Goal: Transaction & Acquisition: Book appointment/travel/reservation

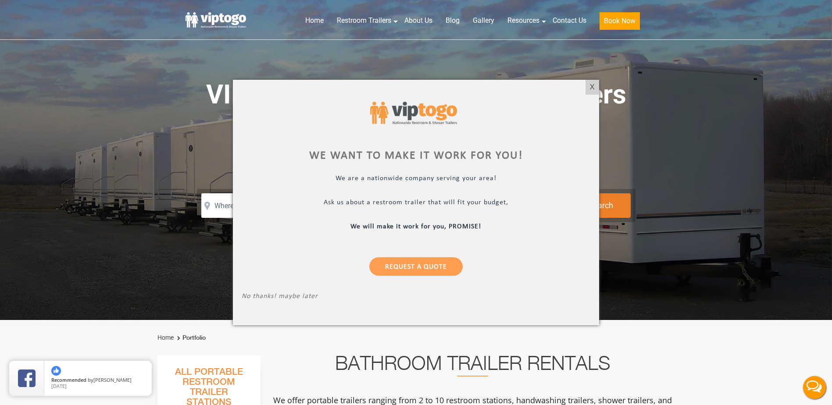
drag, startPoint x: 590, startPoint y: 87, endPoint x: 583, endPoint y: 90, distance: 7.7
click at [590, 87] on div "X" at bounding box center [593, 87] width 14 height 15
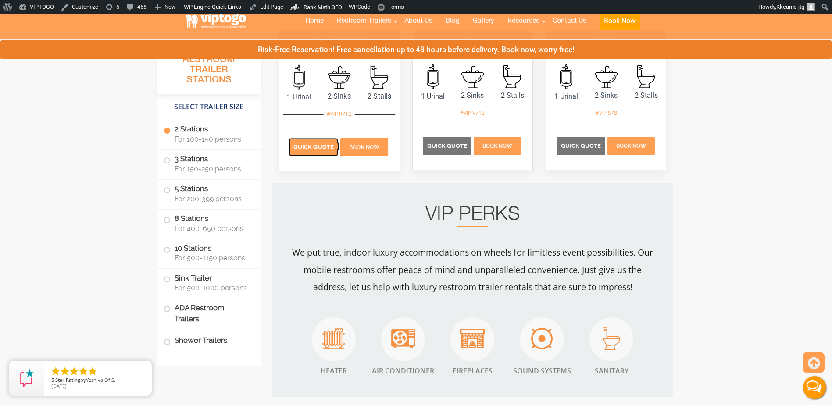
click at [313, 147] on span "Quick Quote" at bounding box center [314, 147] width 40 height 7
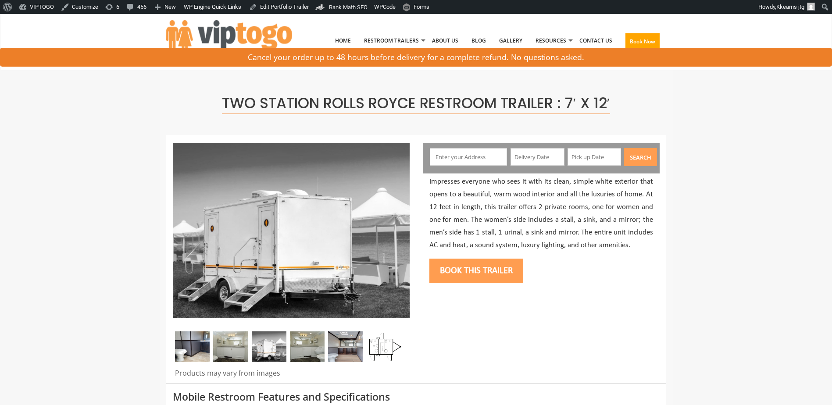
click at [469, 160] on input "text" at bounding box center [468, 157] width 77 height 18
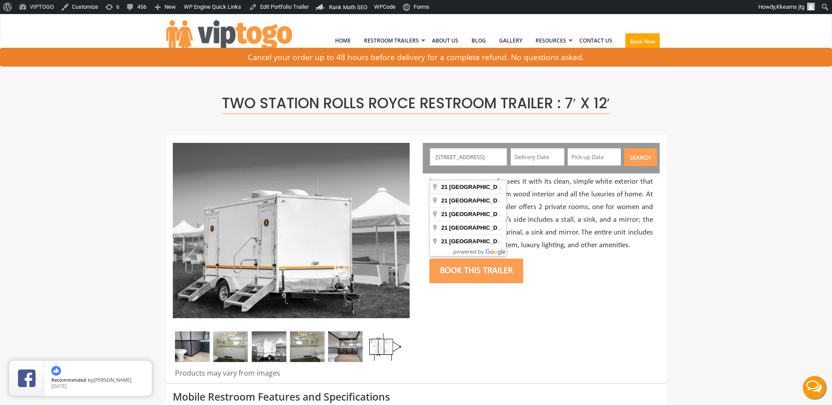
type input "21 Lakeside Ave, Pompton Lakes, NJ, USA"
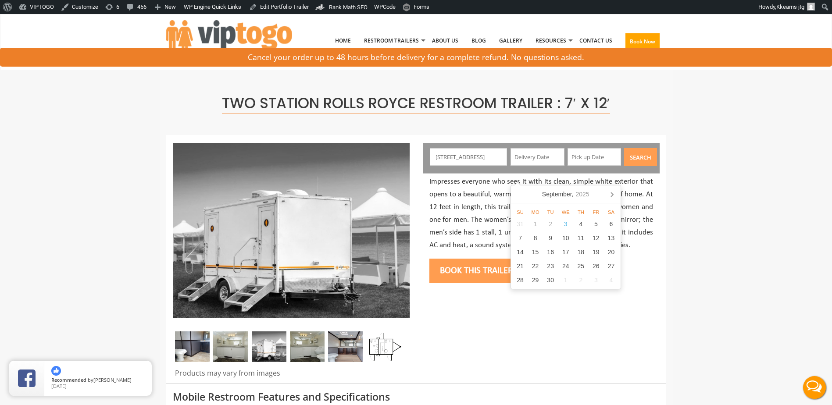
click at [537, 158] on input "text" at bounding box center [538, 157] width 54 height 18
click at [612, 196] on icon at bounding box center [612, 194] width 14 height 14
click at [535, 221] on div "1" at bounding box center [535, 224] width 15 height 14
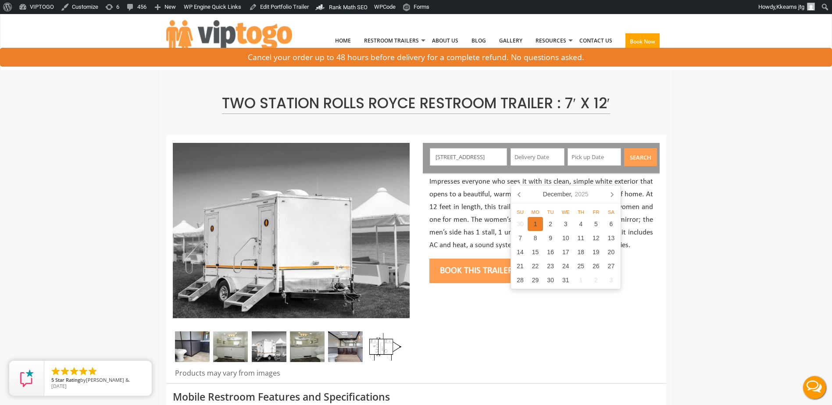
type input "[DATE]"
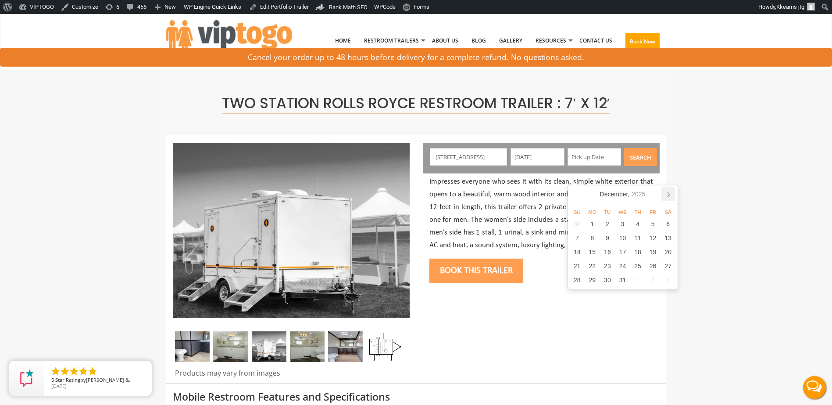
click at [670, 194] on icon at bounding box center [669, 195] width 2 height 4
click at [608, 279] on div "31" at bounding box center [607, 280] width 15 height 14
type input "[DATE]"
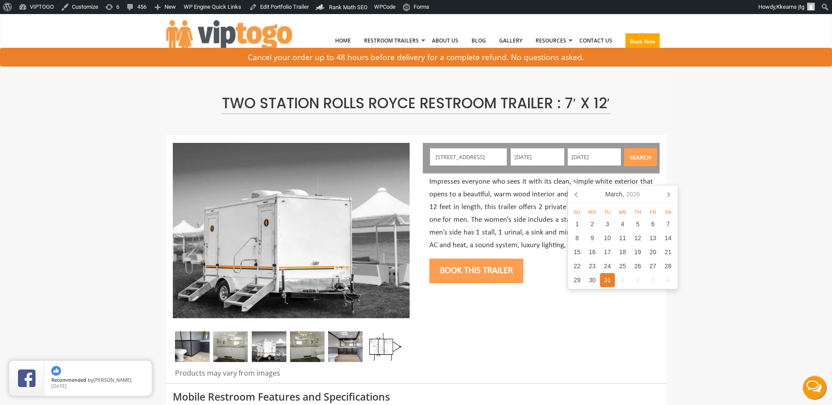
click at [635, 158] on button "Search" at bounding box center [640, 157] width 33 height 18
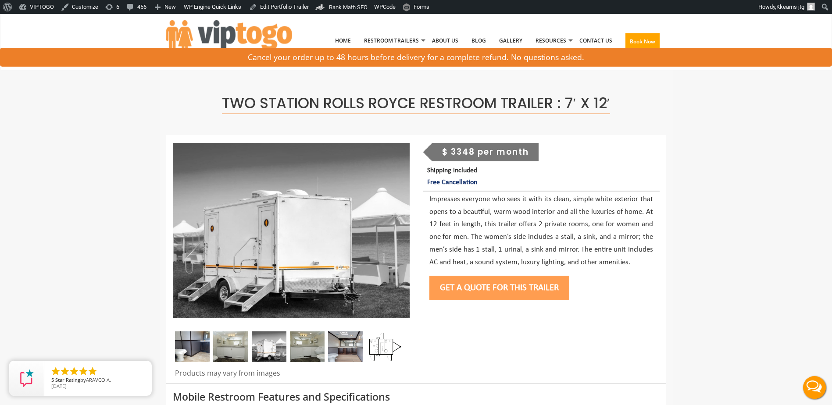
click at [480, 288] on button "Get a Quote for this Trailer" at bounding box center [500, 288] width 140 height 25
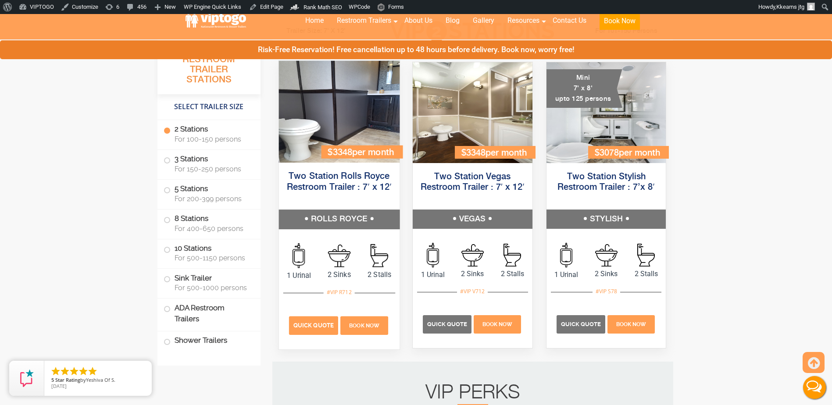
scroll to position [439, 0]
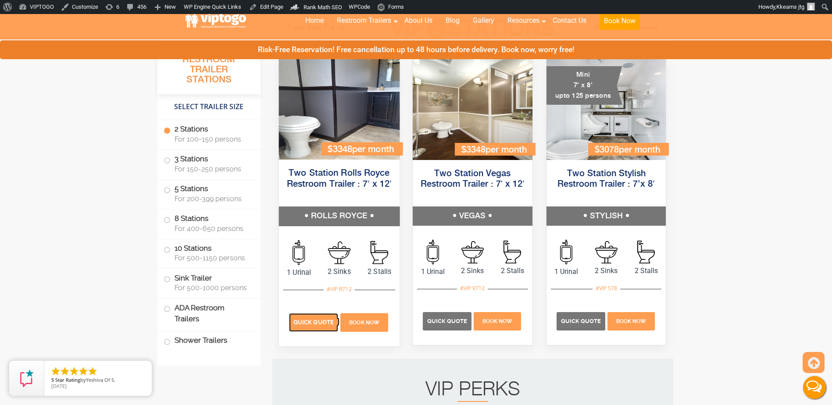
click at [308, 326] on p "Quick Quote" at bounding box center [313, 323] width 49 height 18
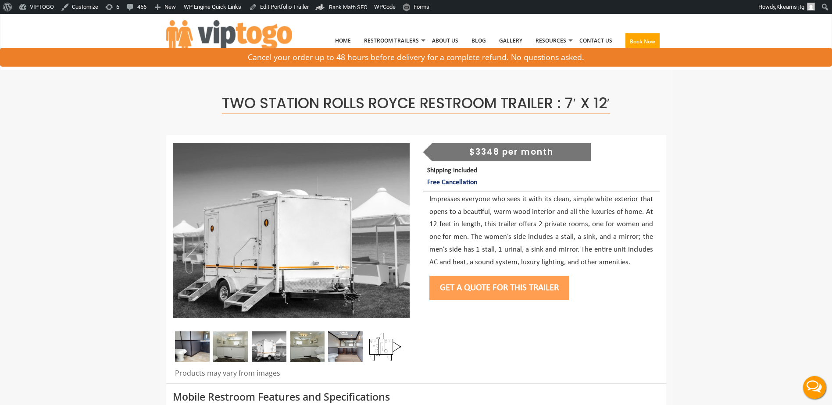
click at [468, 291] on button "Get a Quote for this Trailer" at bounding box center [500, 288] width 140 height 25
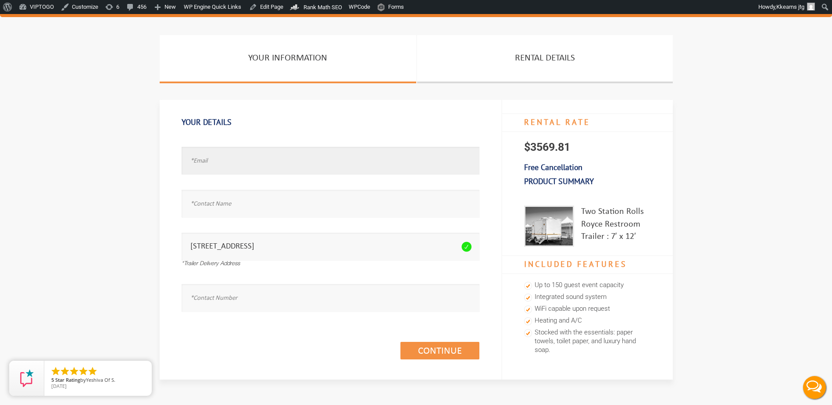
type input "[EMAIL_ADDRESS][DOMAIN_NAME]"
click at [246, 201] on input "text" at bounding box center [331, 204] width 298 height 28
type input "Kristopher Kearns"
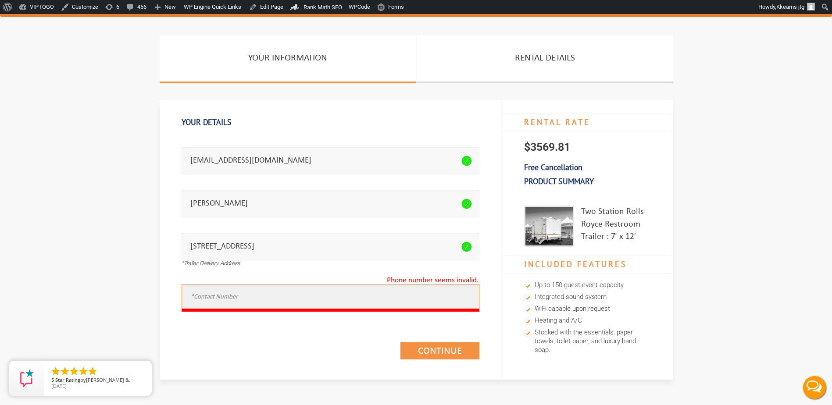
click at [252, 295] on input "text" at bounding box center [331, 298] width 298 height 28
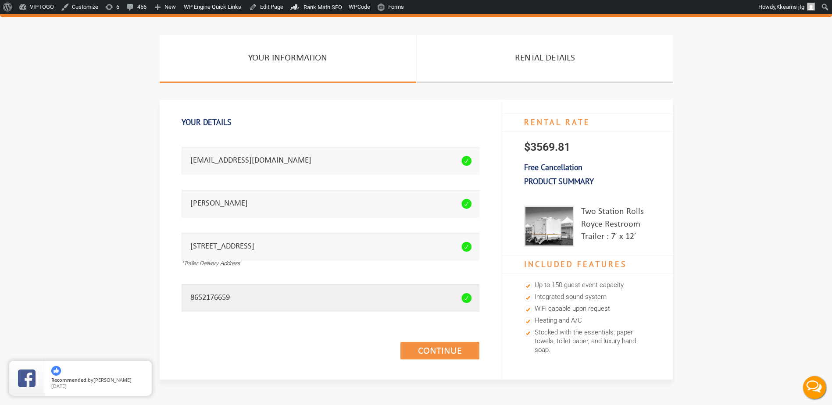
type input "8652176659"
click at [290, 362] on div "Continue (1/3)" at bounding box center [331, 341] width 298 height 50
drag, startPoint x: 222, startPoint y: 160, endPoint x: 308, endPoint y: 159, distance: 85.1
click at [308, 159] on input "[EMAIL_ADDRESS][DOMAIN_NAME]" at bounding box center [331, 161] width 298 height 28
click at [80, 224] on section "Your Information Rental Details Your Details Email address seems invalid. kkear…" at bounding box center [416, 224] width 832 height 378
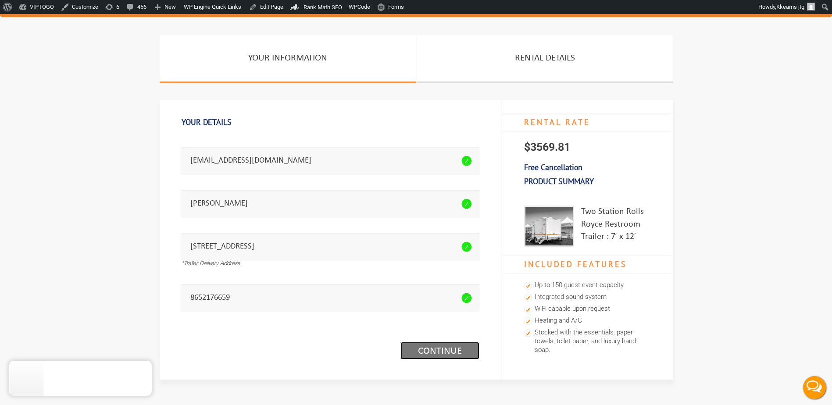
click at [438, 347] on link "Continue (1/3)" at bounding box center [440, 351] width 79 height 18
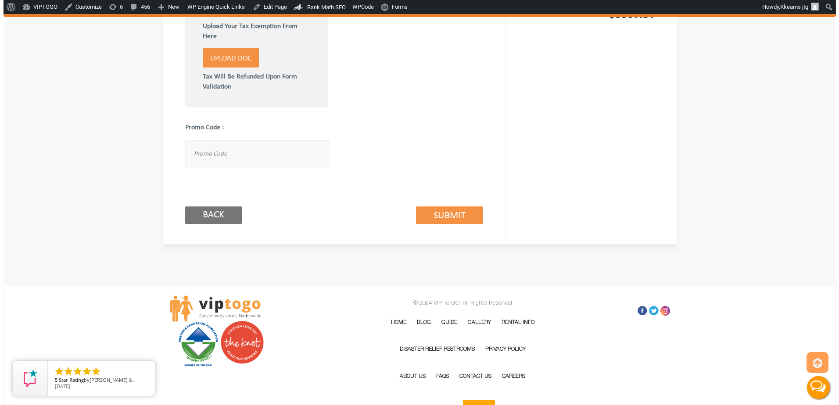
scroll to position [570, 0]
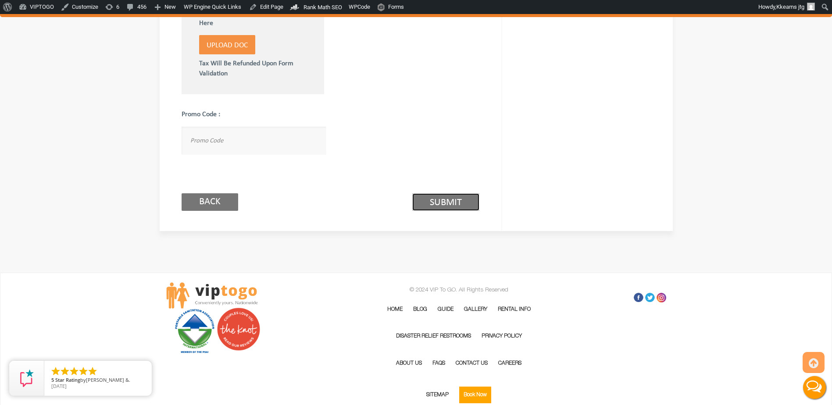
click at [445, 203] on link "Submit (2/3)" at bounding box center [445, 203] width 67 height 18
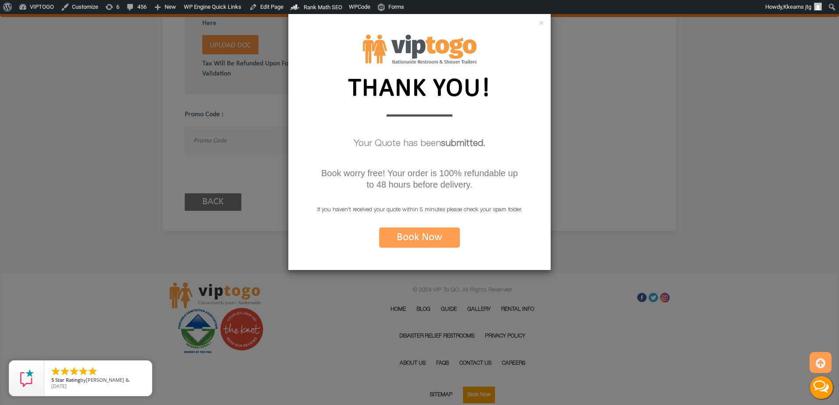
click at [417, 237] on button "Book Now" at bounding box center [419, 238] width 81 height 20
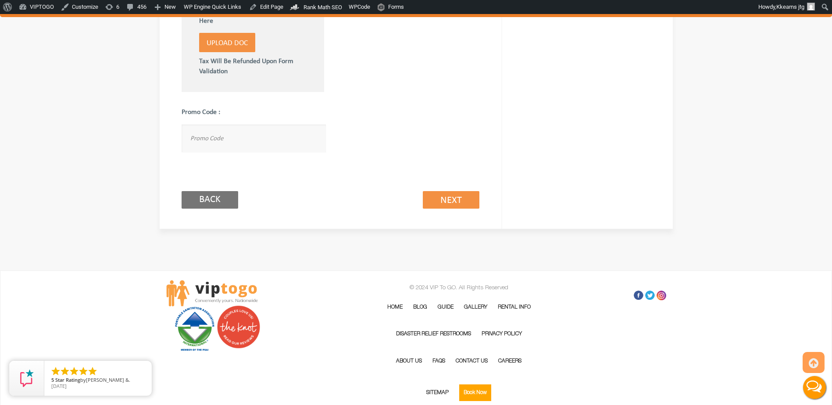
scroll to position [578, 0]
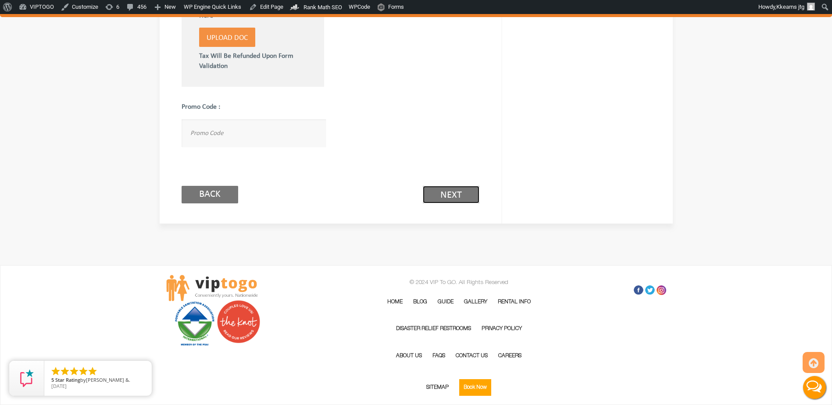
click at [445, 186] on link "Next (2/3)" at bounding box center [451, 195] width 57 height 18
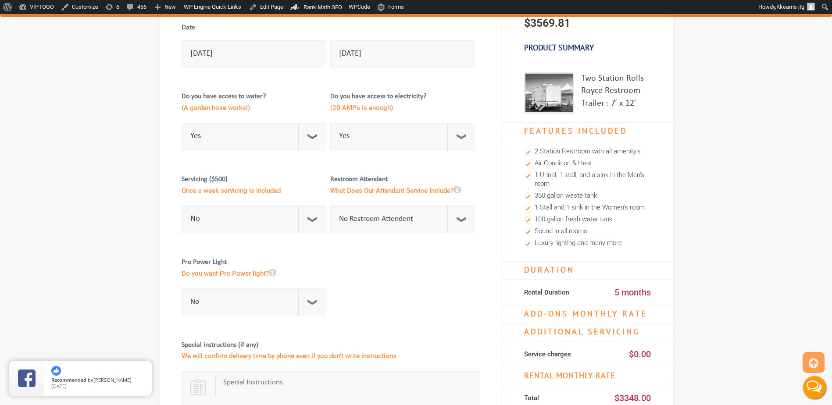
scroll to position [0, 0]
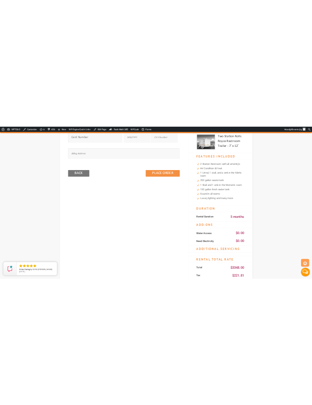
scroll to position [176, 0]
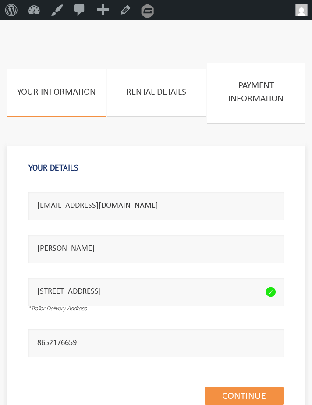
scroll to position [28, 0]
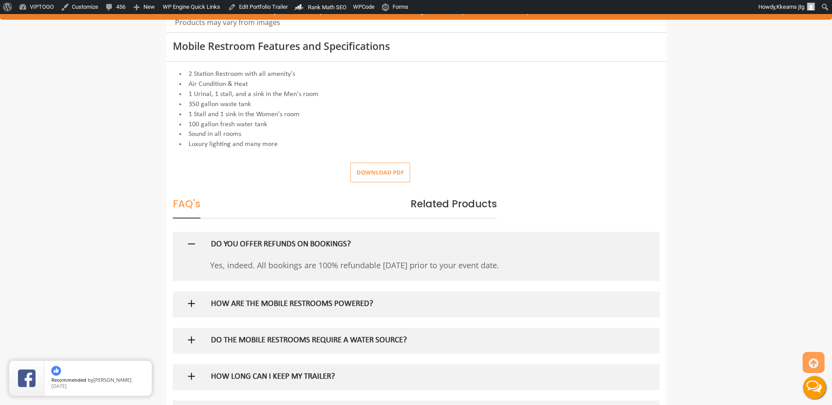
click at [312, 135] on li "Sound in all rooms" at bounding box center [416, 134] width 487 height 10
click at [191, 244] on img at bounding box center [191, 244] width 11 height 11
